Goal: Transaction & Acquisition: Purchase product/service

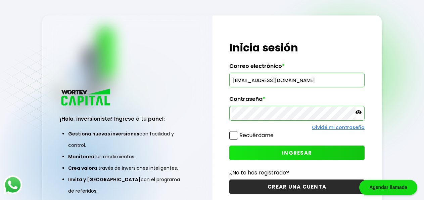
click at [283, 152] on button "INGRESAR" at bounding box center [296, 152] width 135 height 14
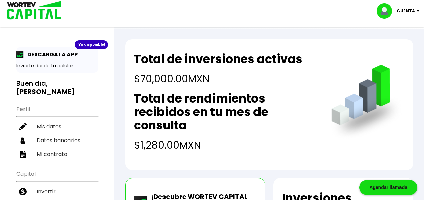
scroll to position [79, 0]
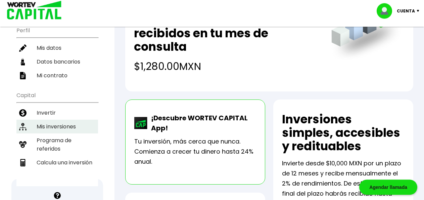
click at [40, 124] on li "Mis inversiones" at bounding box center [57, 126] width 82 height 14
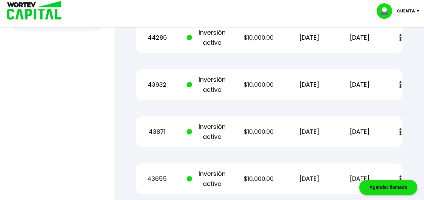
drag, startPoint x: 429, startPoint y: 80, endPoint x: 428, endPoint y: 138, distance: 58.7
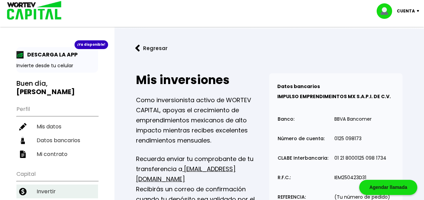
click at [61, 184] on li "Invertir" at bounding box center [57, 191] width 82 height 14
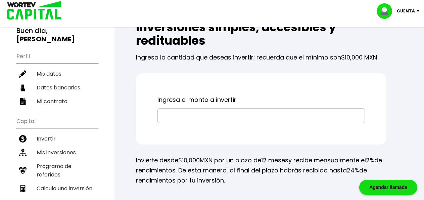
scroll to position [54, 0]
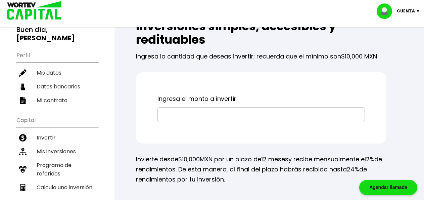
click at [209, 117] on input "text" at bounding box center [260, 114] width 201 height 14
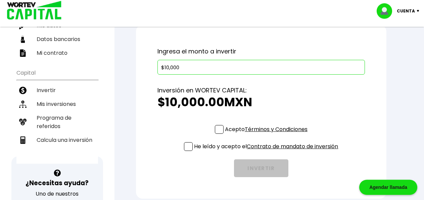
scroll to position [106, 0]
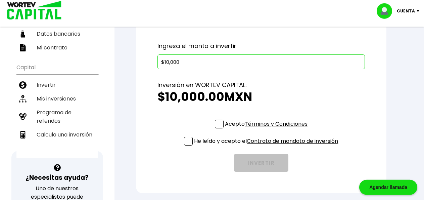
type input "$10,000"
click at [217, 124] on span at bounding box center [219, 123] width 9 height 9
click at [267, 129] on input "Acepto Términos y Condiciones" at bounding box center [267, 129] width 0 height 0
checkbox input "true"
click at [186, 141] on span at bounding box center [188, 141] width 9 height 9
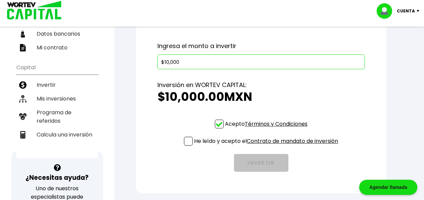
click at [267, 146] on input "He leído y acepto el Contrato de mandato de inversión" at bounding box center [267, 146] width 0 height 0
checkbox input "true"
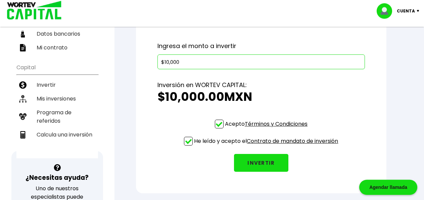
click at [266, 162] on button "INVERTIR" at bounding box center [261, 163] width 54 height 18
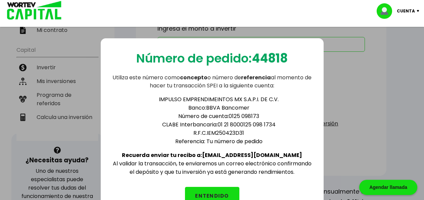
scroll to position [135, 0]
